Goal: Find specific page/section: Find specific page/section

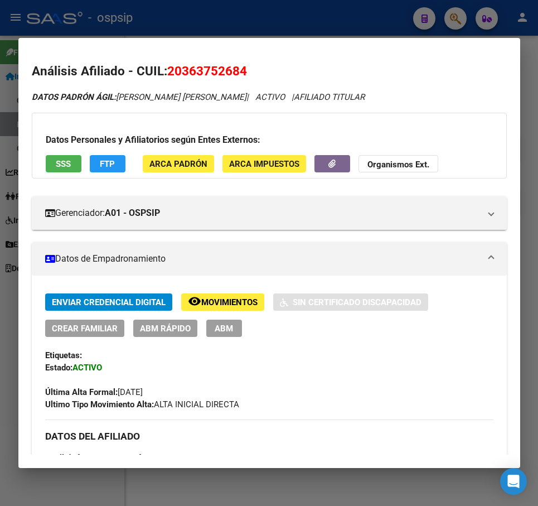
scroll to position [0, 160]
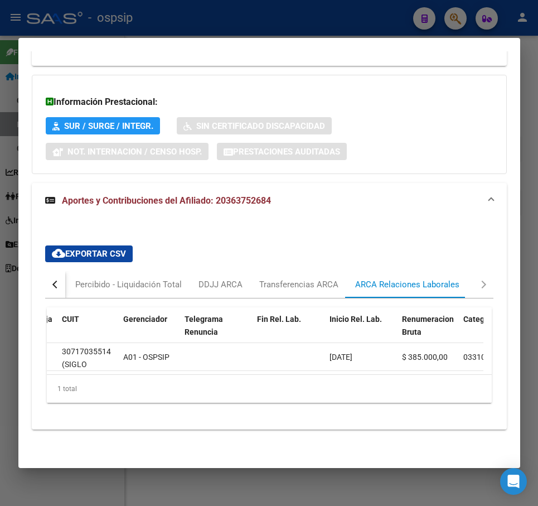
click at [326, 12] on div at bounding box center [269, 253] width 538 height 506
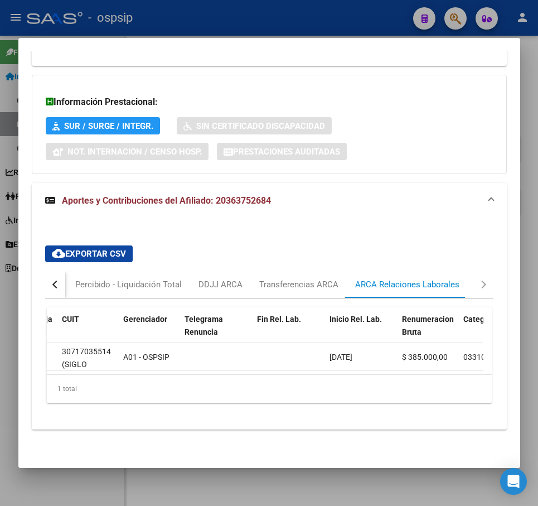
click at [326, 12] on div at bounding box center [269, 253] width 538 height 506
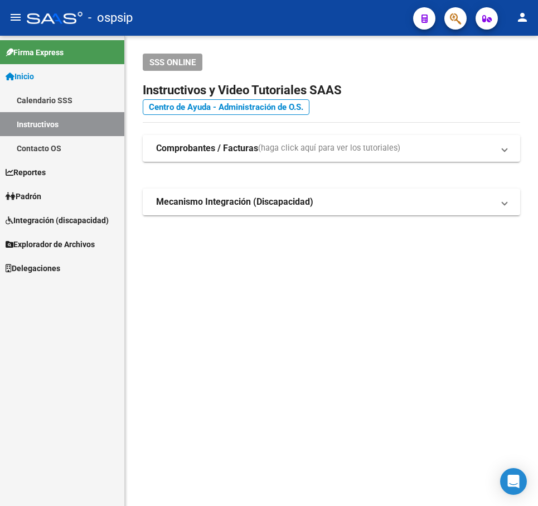
click at [446, 10] on app-search-popup at bounding box center [456, 17] width 22 height 14
click at [456, 5] on mat-toolbar "menu - ospsip person" at bounding box center [269, 18] width 538 height 36
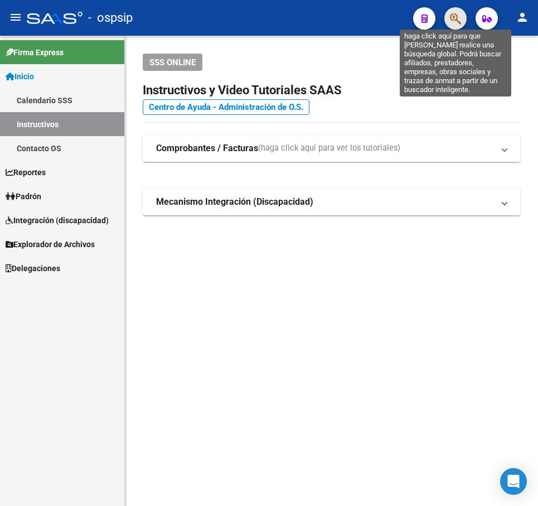
click at [456, 14] on icon "button" at bounding box center [455, 18] width 11 height 13
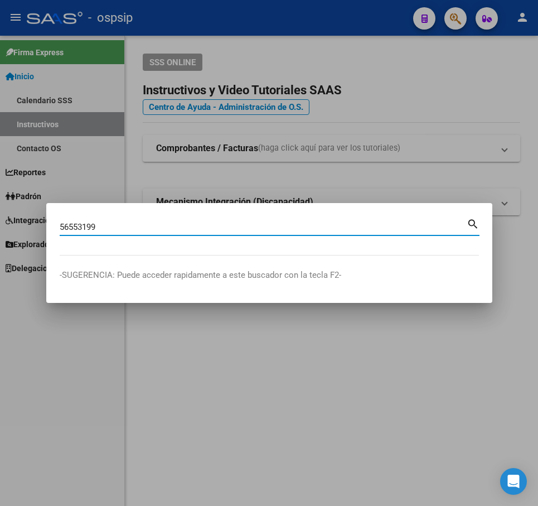
type input "56553199"
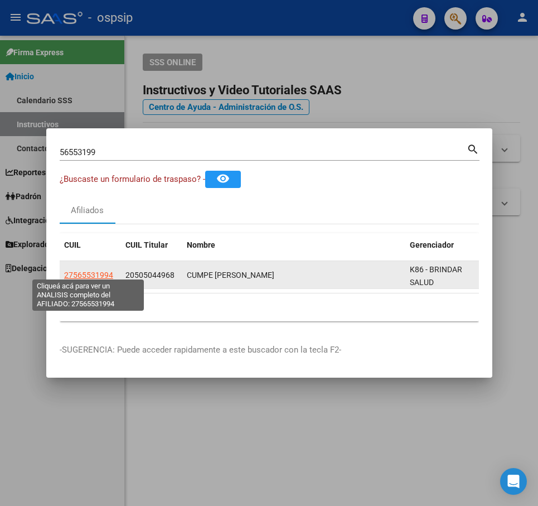
click at [91, 271] on span "27565531994" at bounding box center [88, 275] width 49 height 9
type textarea "27565531994"
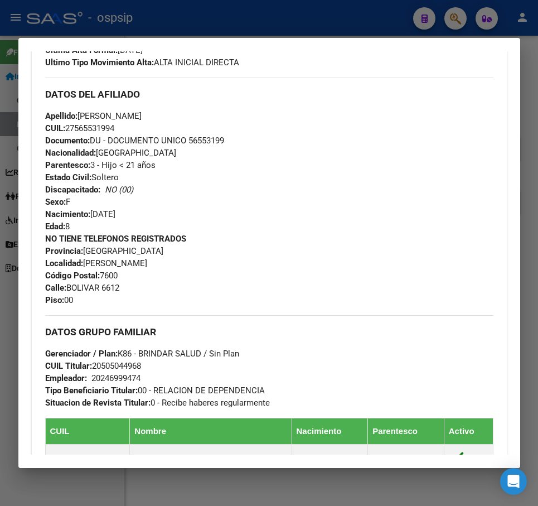
scroll to position [321, 0]
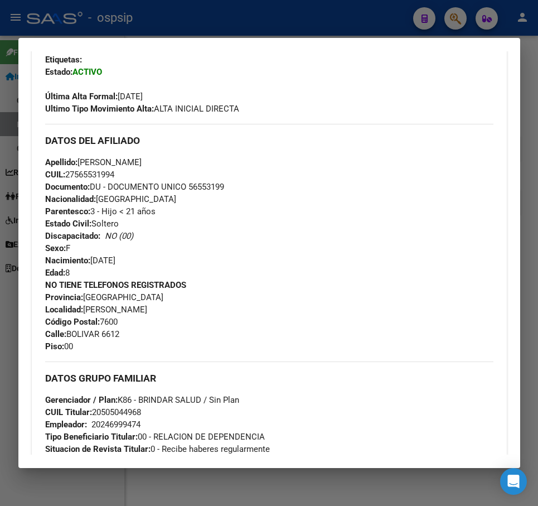
click at [180, 29] on div at bounding box center [269, 253] width 538 height 506
